Goal: Information Seeking & Learning: Learn about a topic

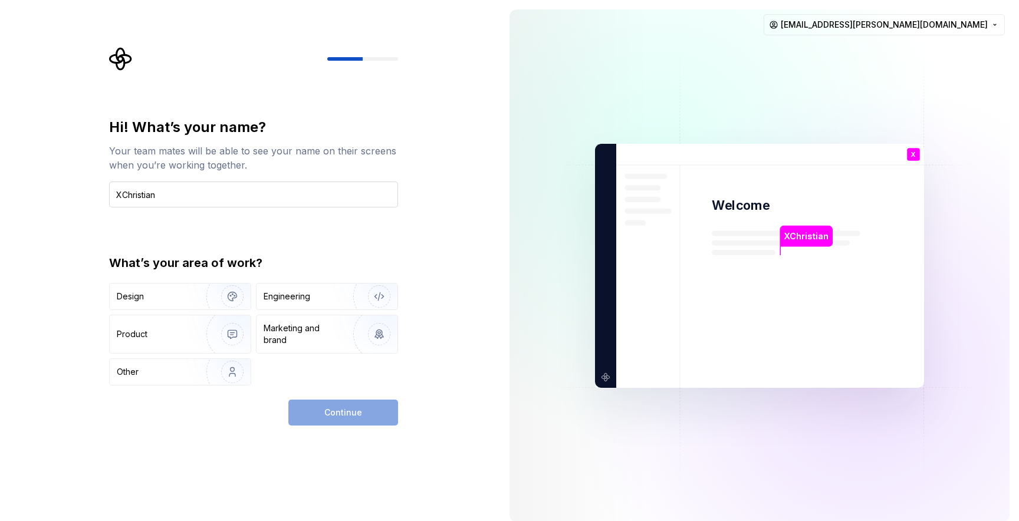
click at [121, 195] on input "XChristian" at bounding box center [253, 195] width 289 height 26
type input "[DEMOGRAPHIC_DATA]"
click at [192, 295] on img "button" at bounding box center [224, 296] width 75 height 79
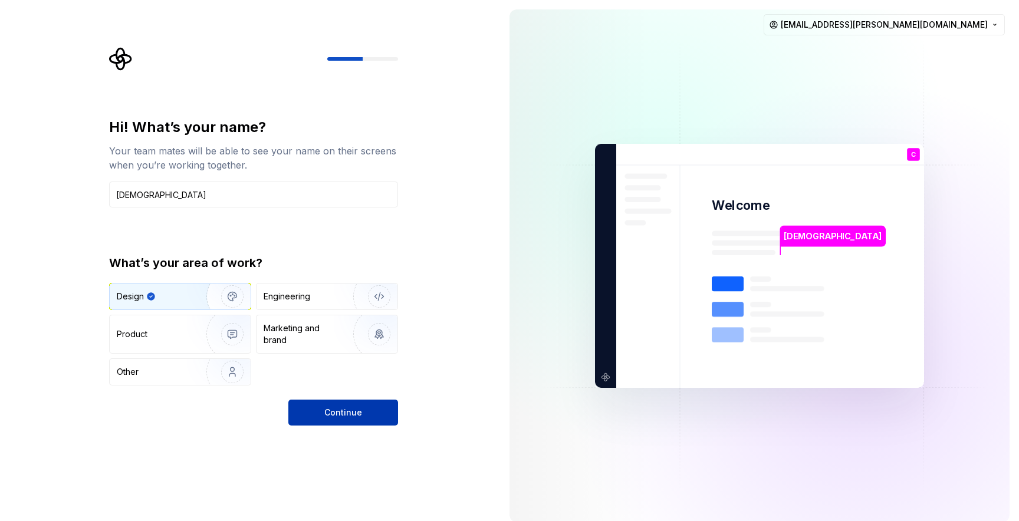
click at [331, 413] on span "Continue" at bounding box center [343, 413] width 38 height 12
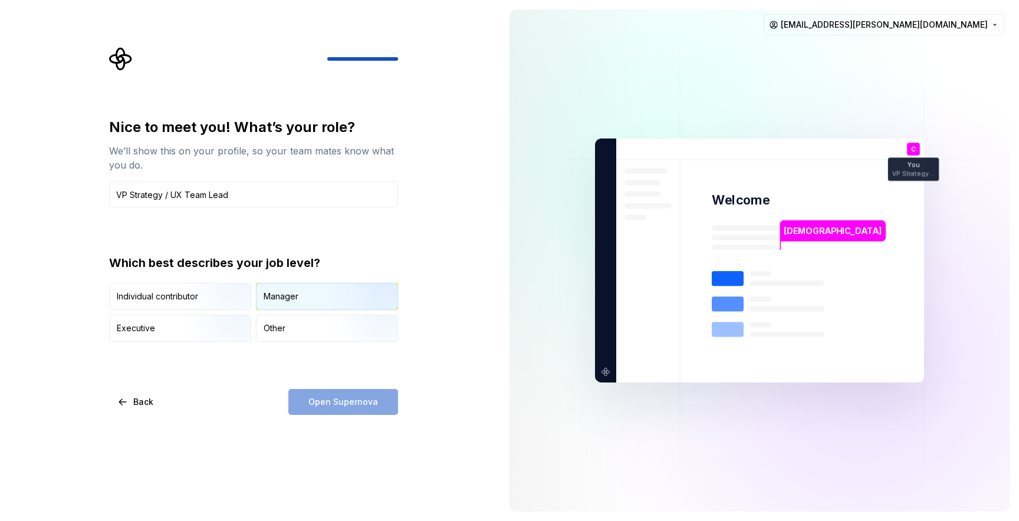
type input "VP Strategy / UX Team Lead"
click at [302, 300] on div "Manager" at bounding box center [326, 297] width 141 height 26
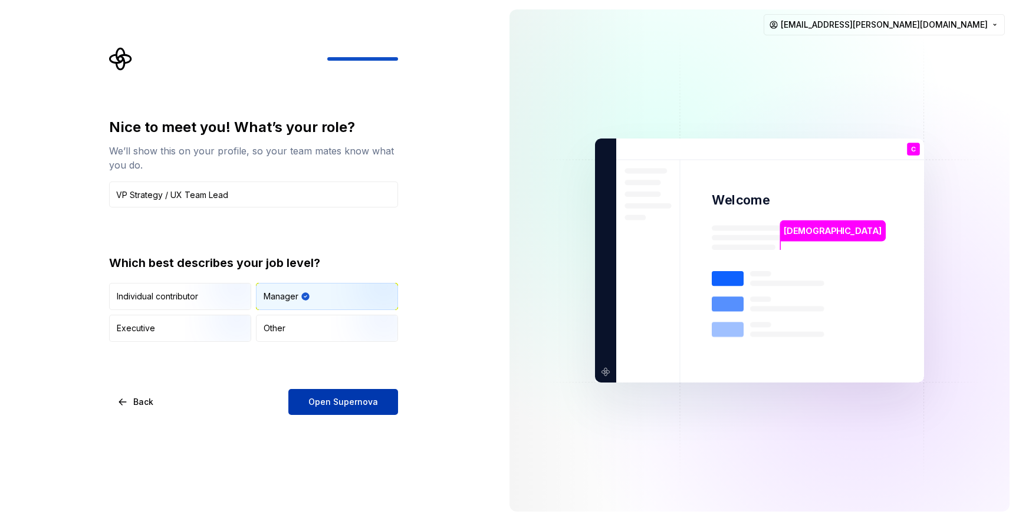
click at [338, 397] on span "Open Supernova" at bounding box center [343, 402] width 70 height 12
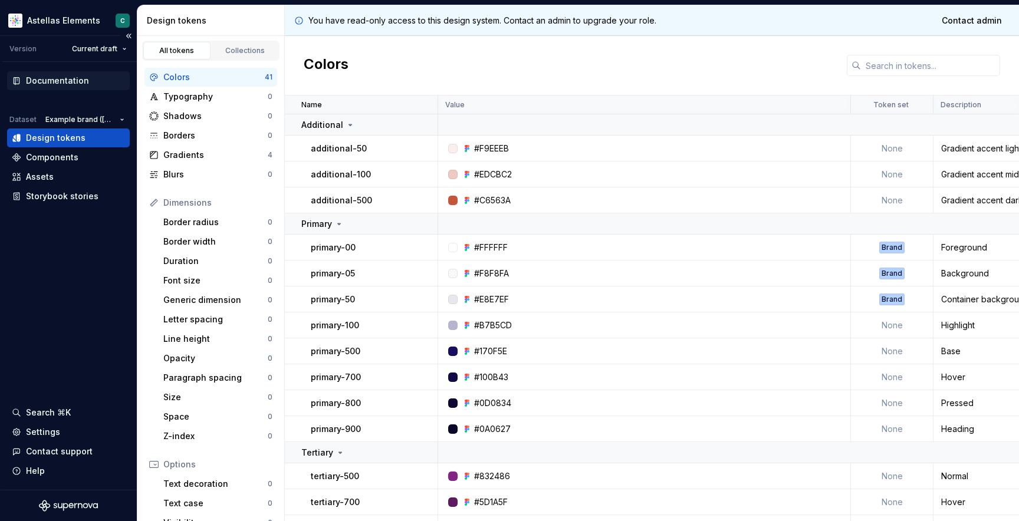
click at [47, 81] on div "Documentation" at bounding box center [57, 81] width 63 height 12
click at [75, 85] on div "Documentation" at bounding box center [57, 81] width 63 height 12
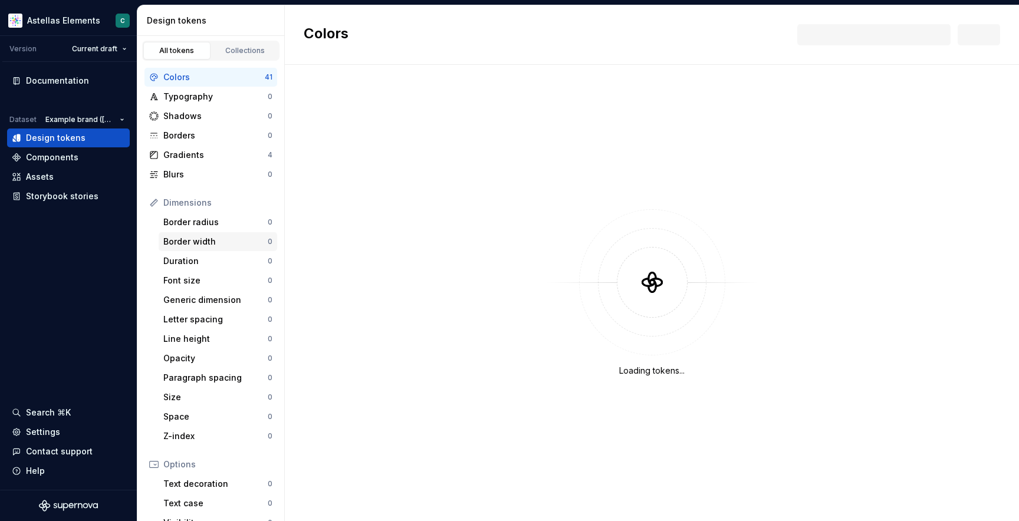
click at [203, 235] on div "Border width 0" at bounding box center [218, 241] width 119 height 19
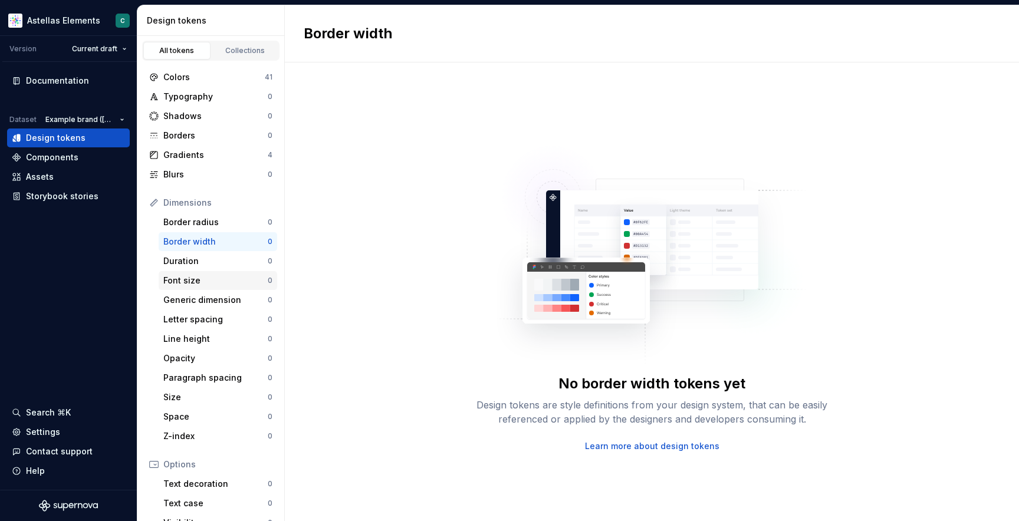
click at [196, 282] on div "Font size" at bounding box center [215, 281] width 104 height 12
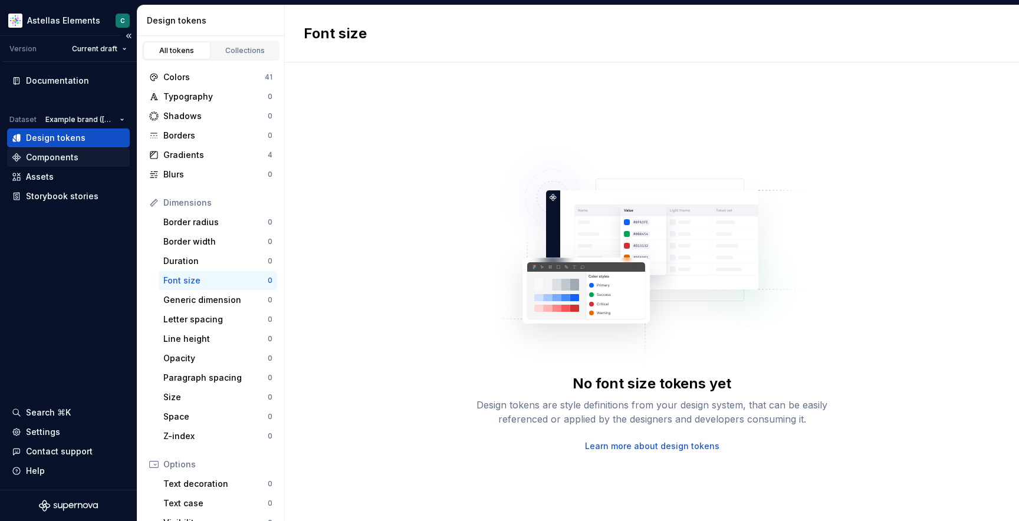
click at [65, 156] on div "Components" at bounding box center [52, 158] width 52 height 12
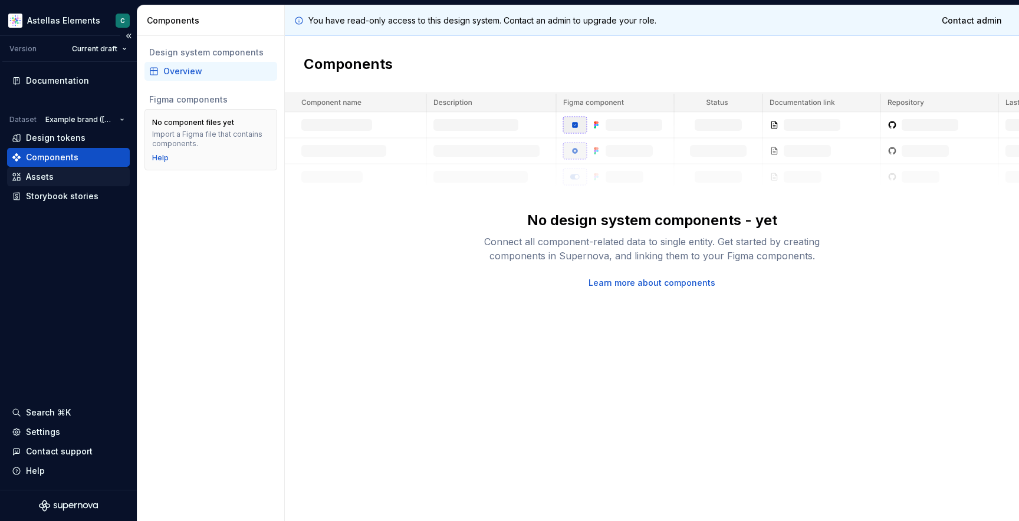
click at [51, 179] on div "Assets" at bounding box center [40, 177] width 28 height 12
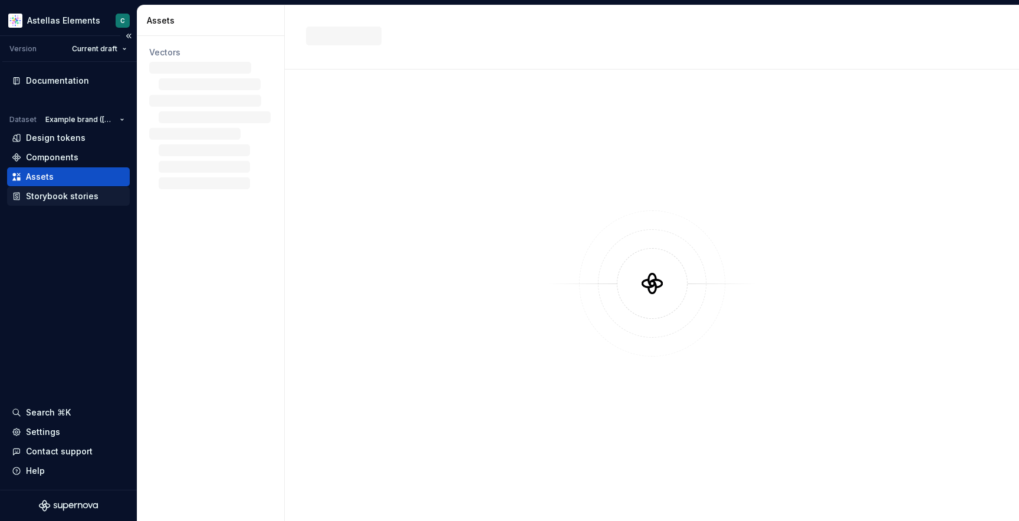
click at [58, 201] on div "Storybook stories" at bounding box center [62, 196] width 73 height 12
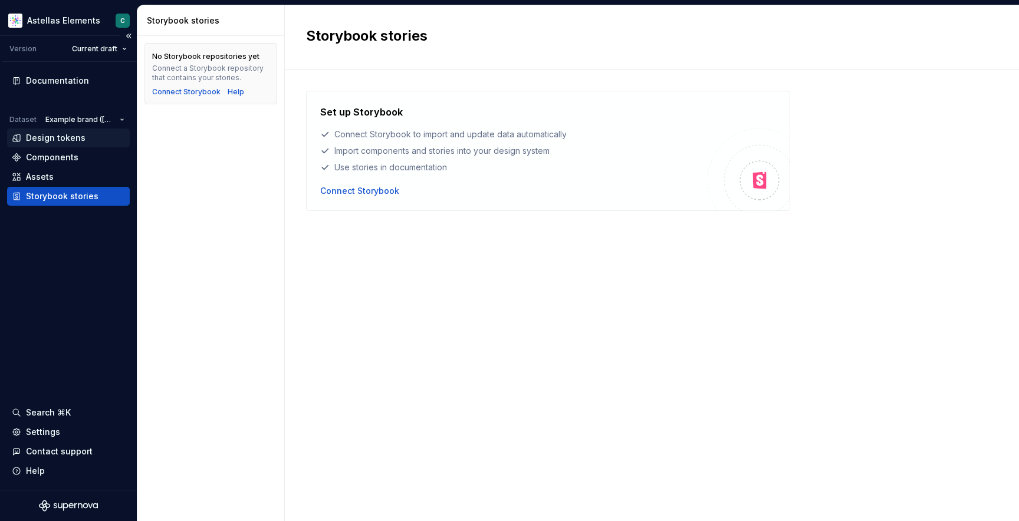
click at [57, 140] on div "Design tokens" at bounding box center [56, 138] width 60 height 12
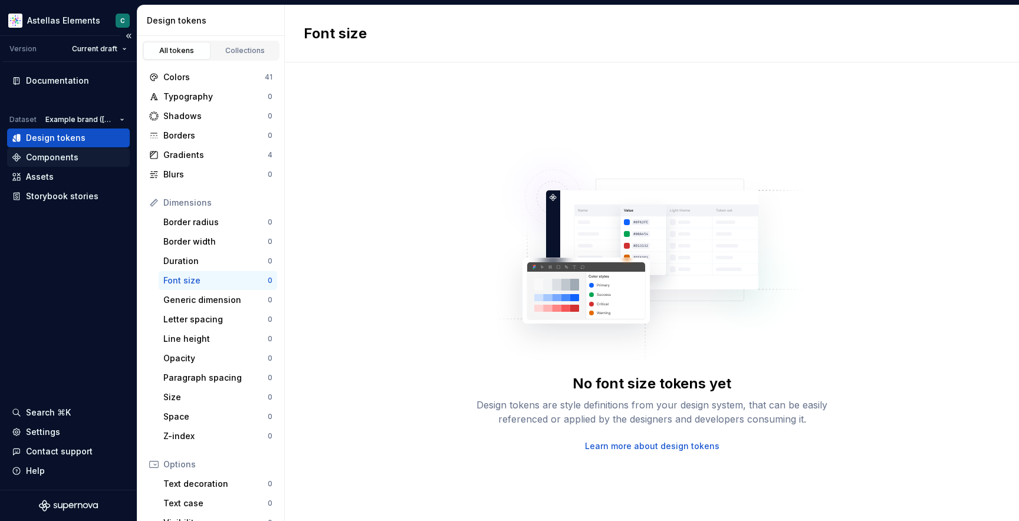
click at [61, 155] on div "Components" at bounding box center [52, 158] width 52 height 12
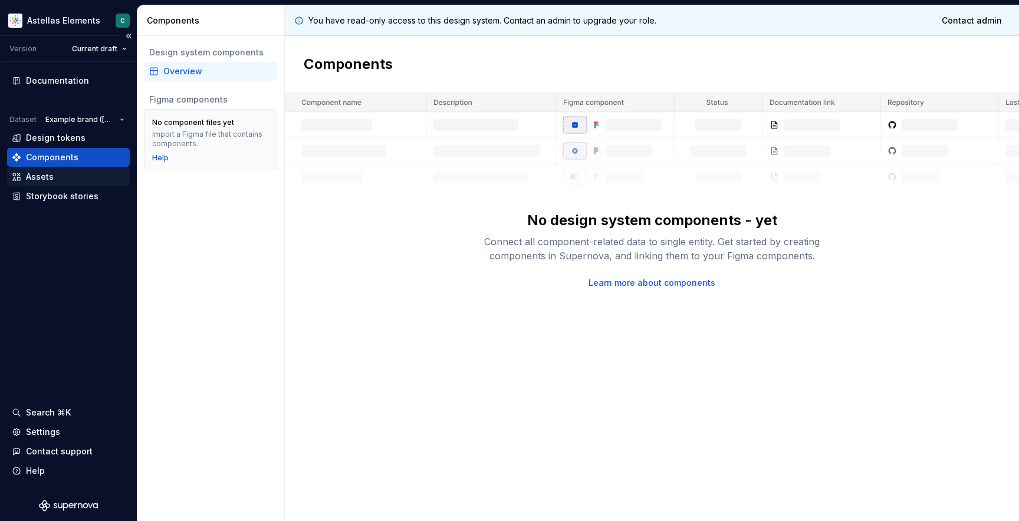
click at [43, 177] on div "Assets" at bounding box center [40, 177] width 28 height 12
